Goal: Task Accomplishment & Management: Manage account settings

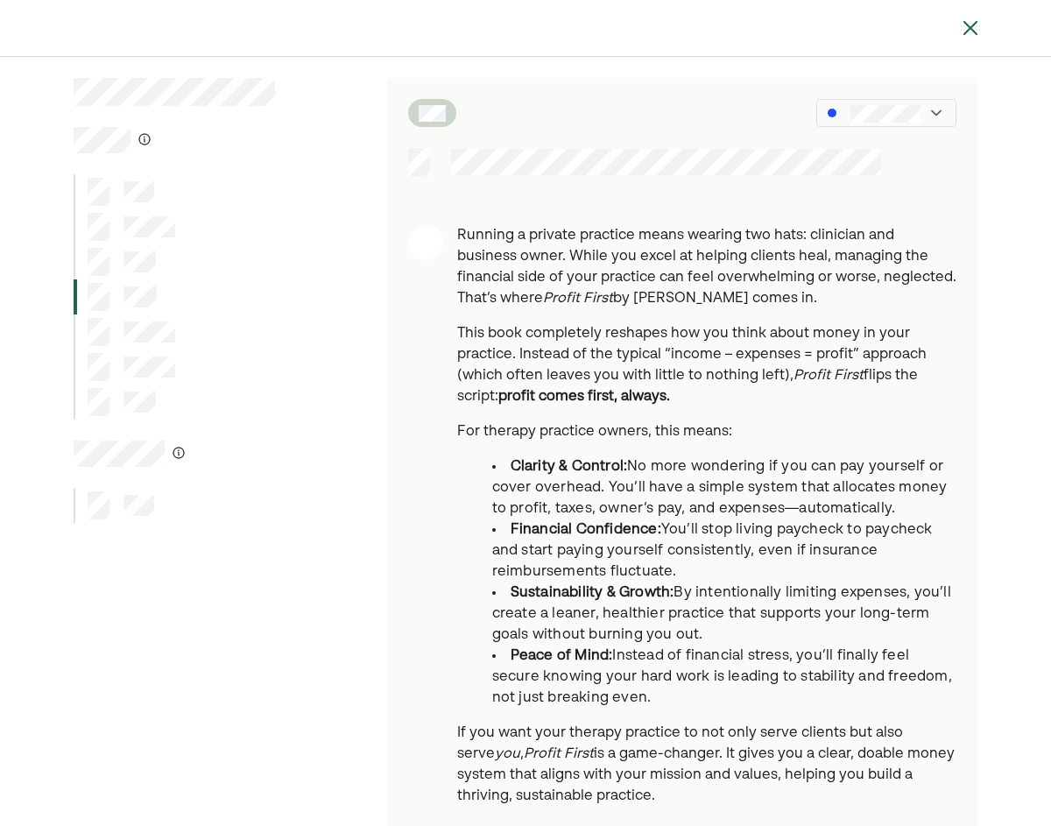
click at [965, 24] on img at bounding box center [970, 28] width 21 height 21
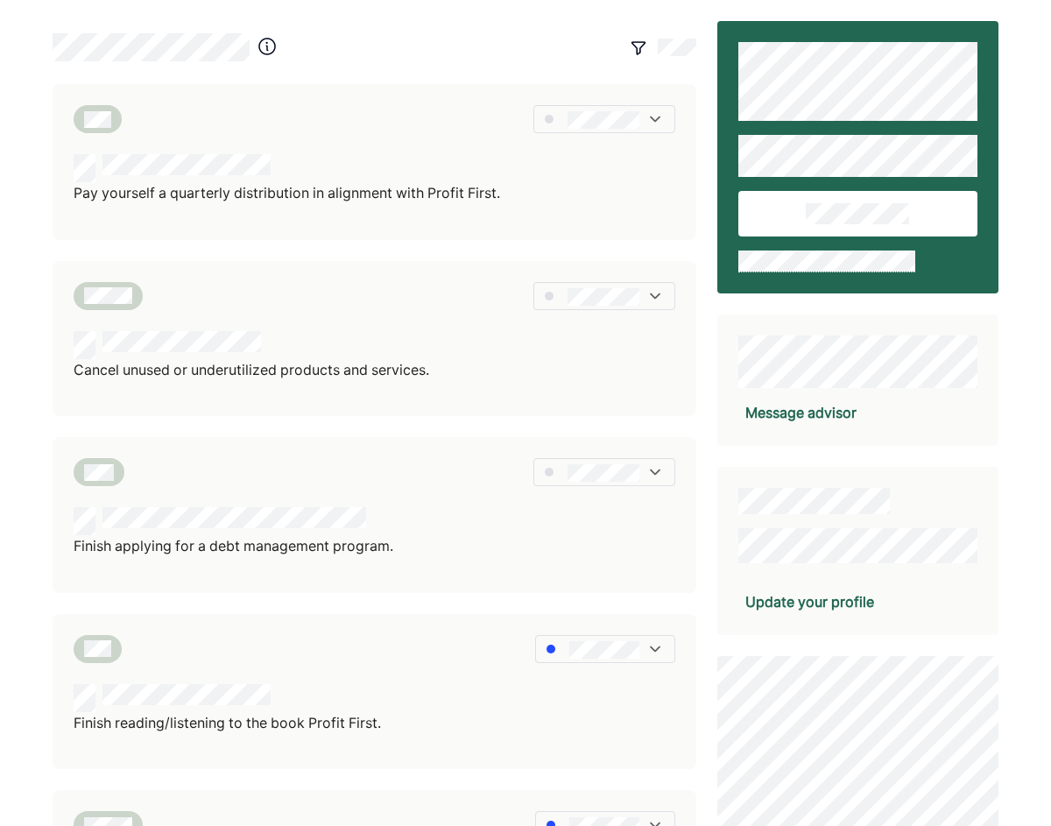
click at [775, 600] on div "Update your profile" at bounding box center [810, 601] width 129 height 21
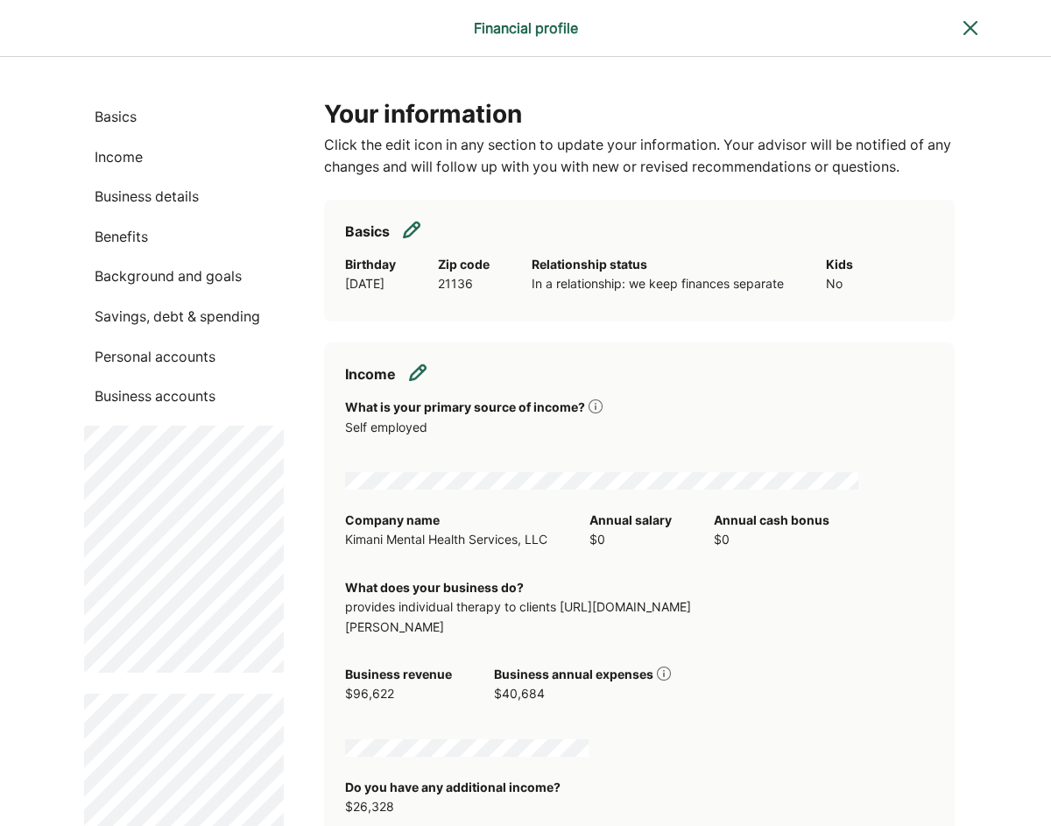
click at [965, 30] on img at bounding box center [970, 28] width 21 height 21
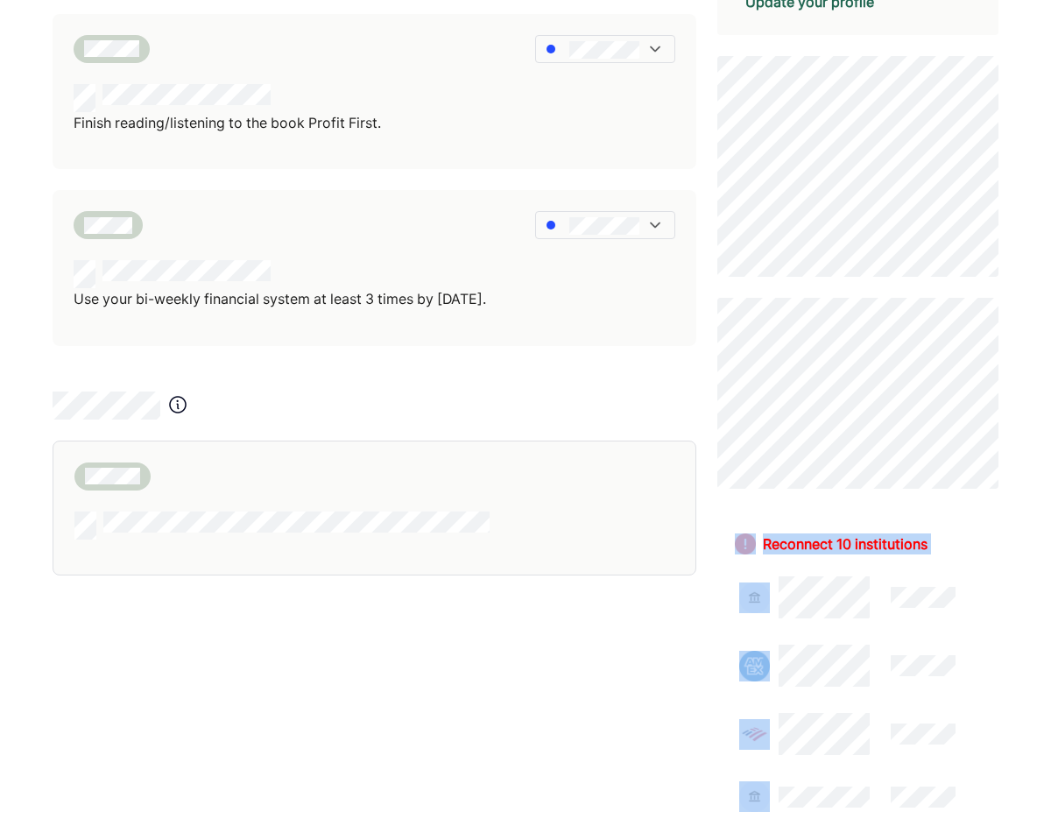
scroll to position [655, 0]
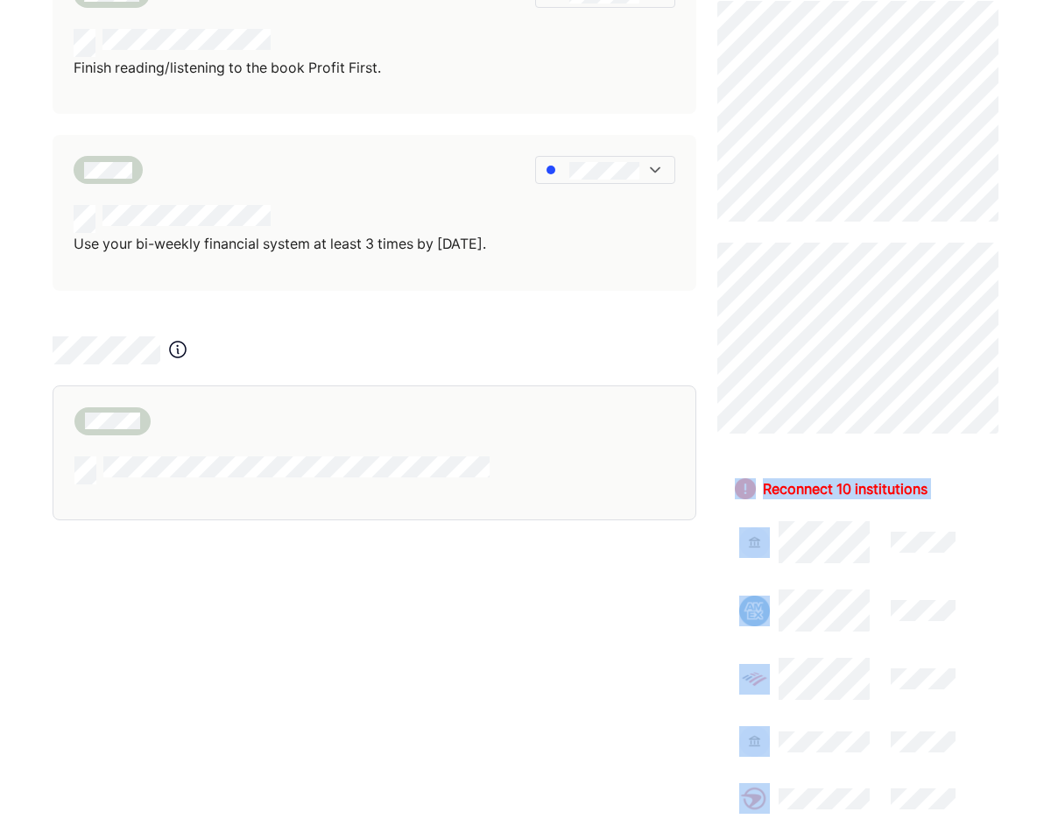
drag, startPoint x: 1030, startPoint y: 597, endPoint x: 1038, endPoint y: 844, distance: 247.2
click at [1002, 601] on div "Pay yourself a quarterly distribution in alignment with Profit First. Cancel un…" at bounding box center [525, 440] width 1051 height 2191
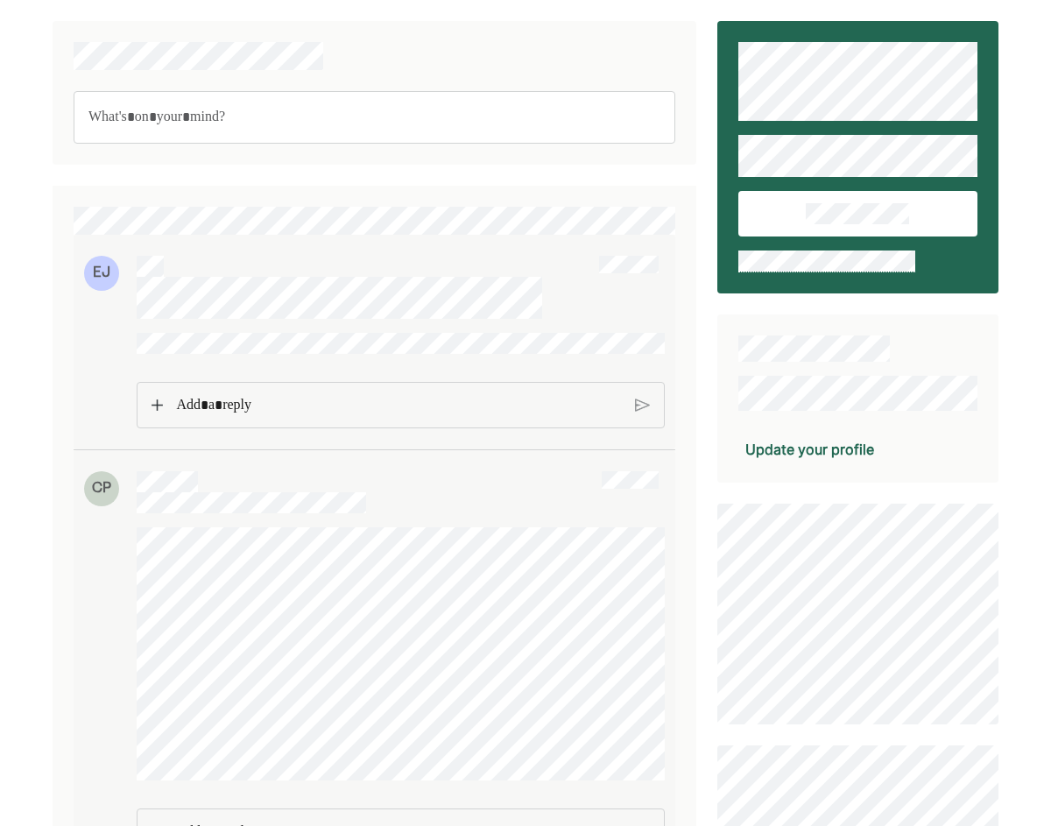
click at [302, 800] on div at bounding box center [374, 691] width 581 height 329
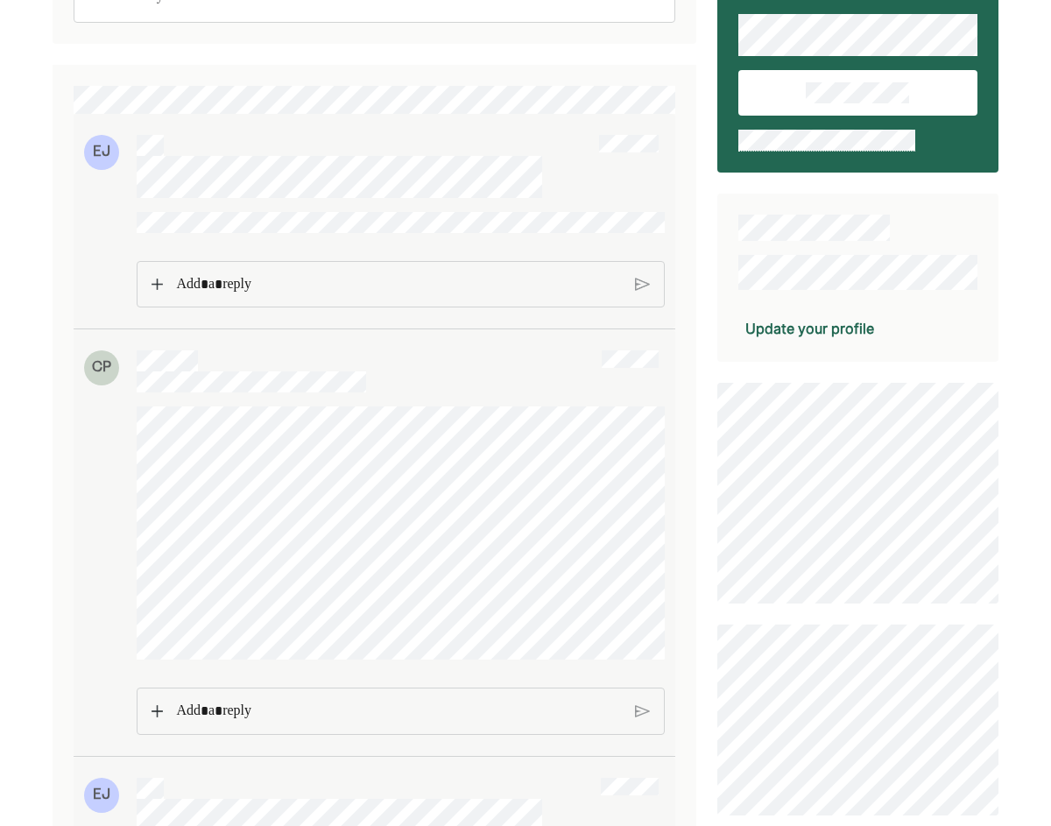
scroll to position [122, 0]
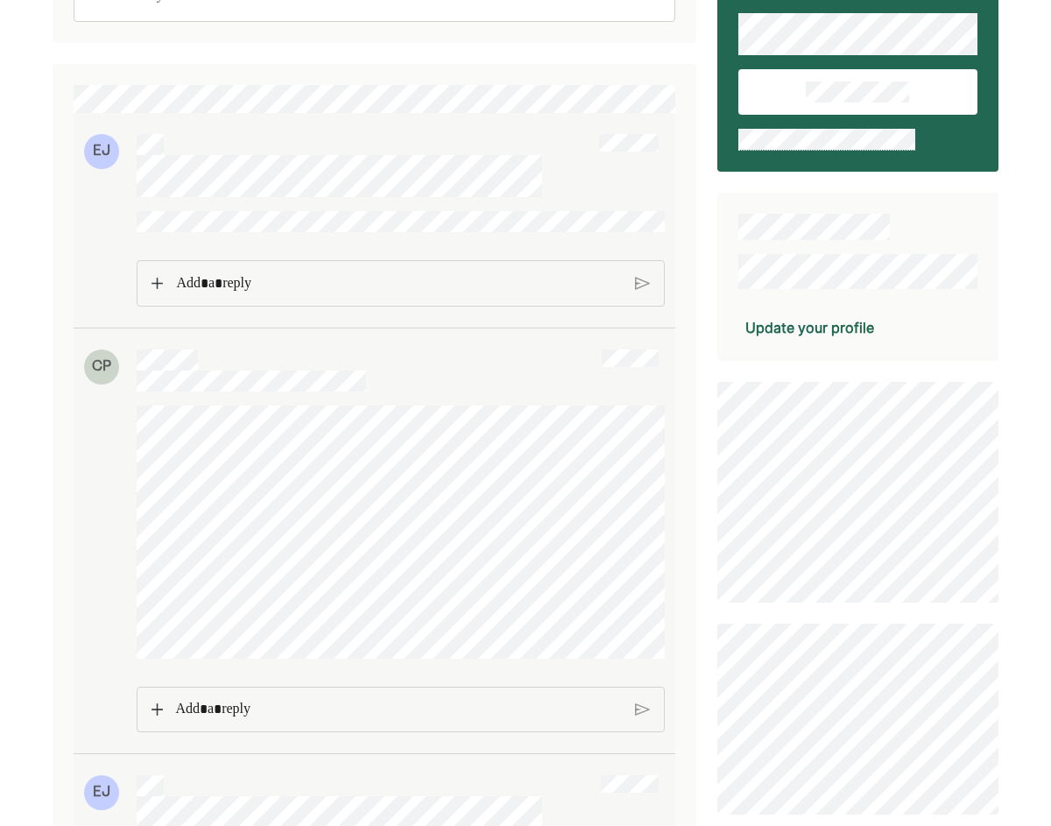
click at [251, 716] on p "Rich Text Editor. Editing area: main" at bounding box center [398, 709] width 447 height 23
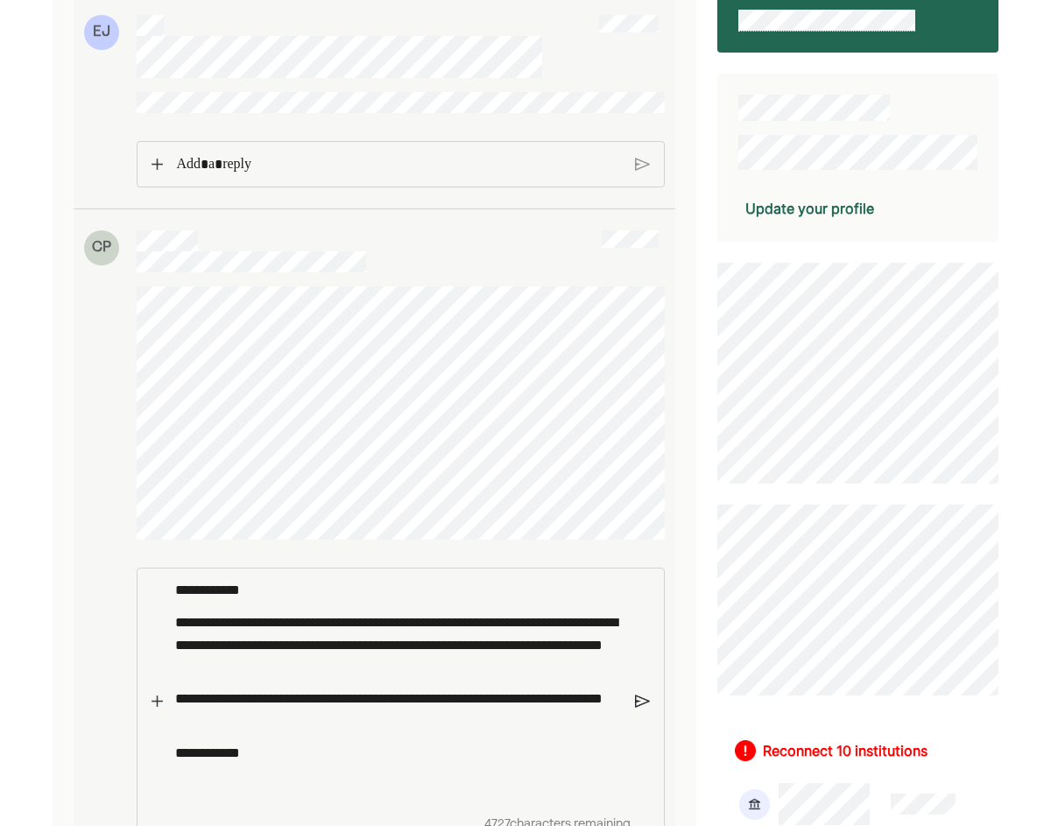
scroll to position [273, 0]
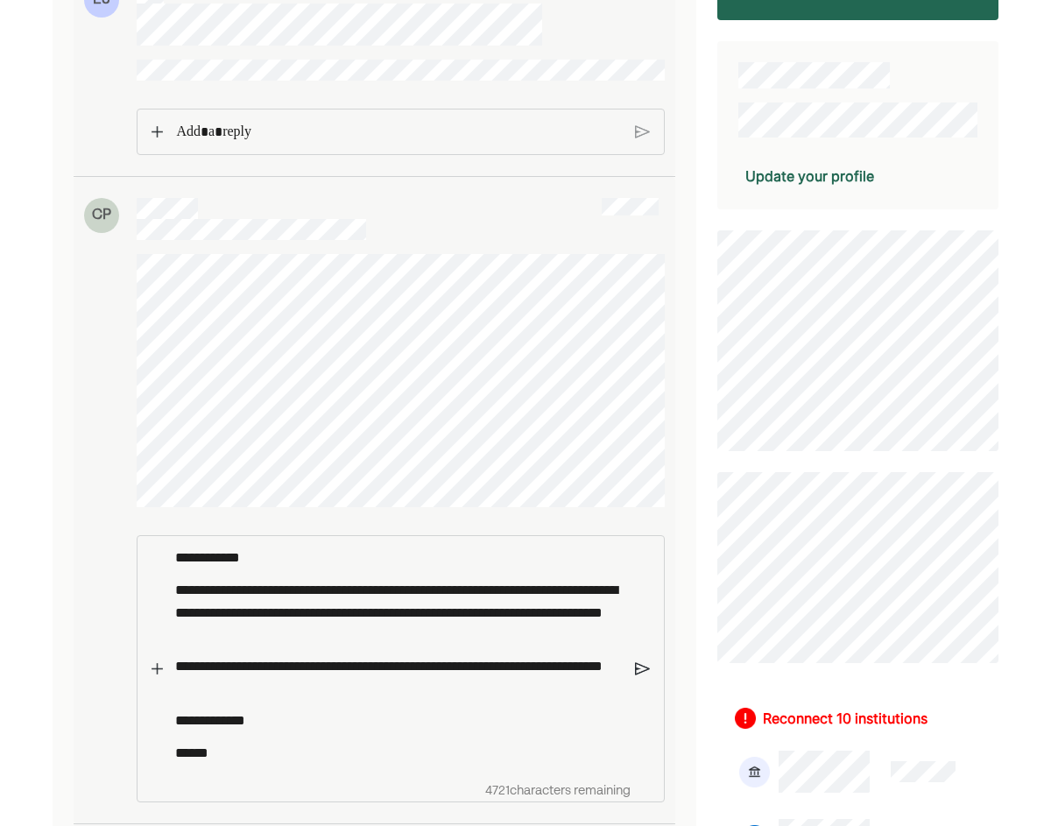
click at [645, 691] on div "**********" at bounding box center [401, 668] width 528 height 266
click at [643, 677] on img at bounding box center [642, 670] width 15 height 16
